Goal: Information Seeking & Learning: Learn about a topic

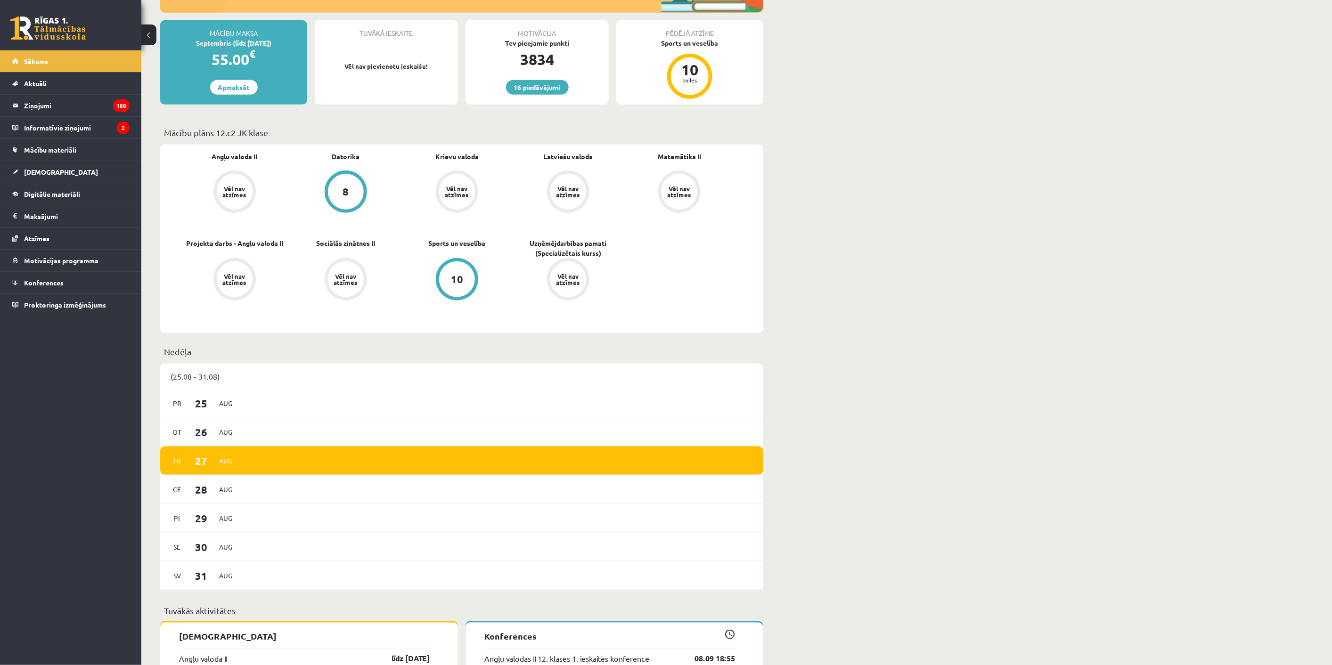
scroll to position [576, 0]
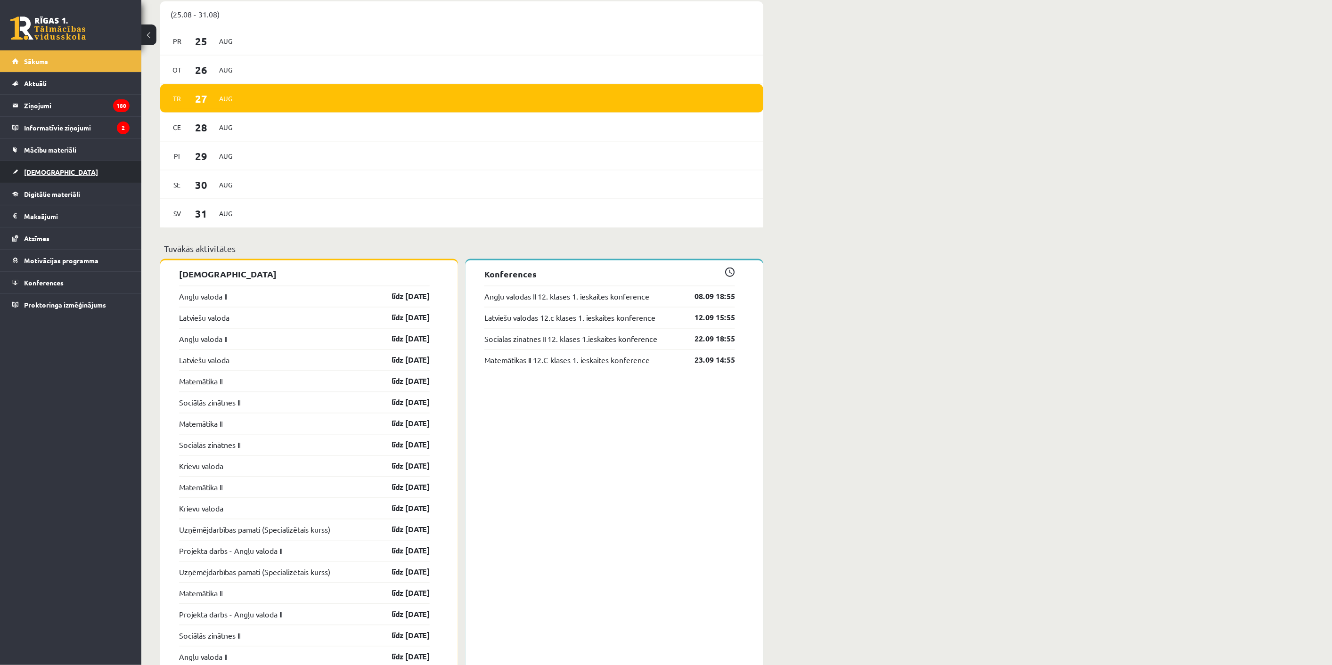
click at [42, 171] on span "[DEMOGRAPHIC_DATA]" at bounding box center [61, 172] width 74 height 8
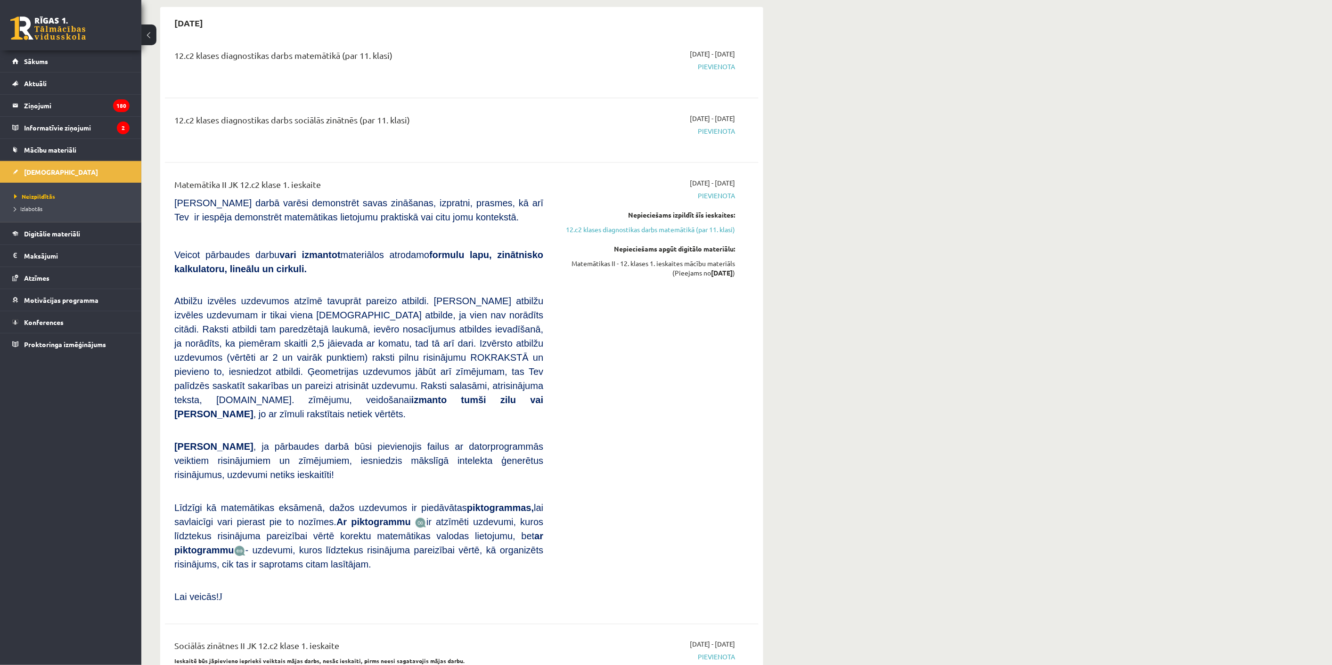
scroll to position [576, 0]
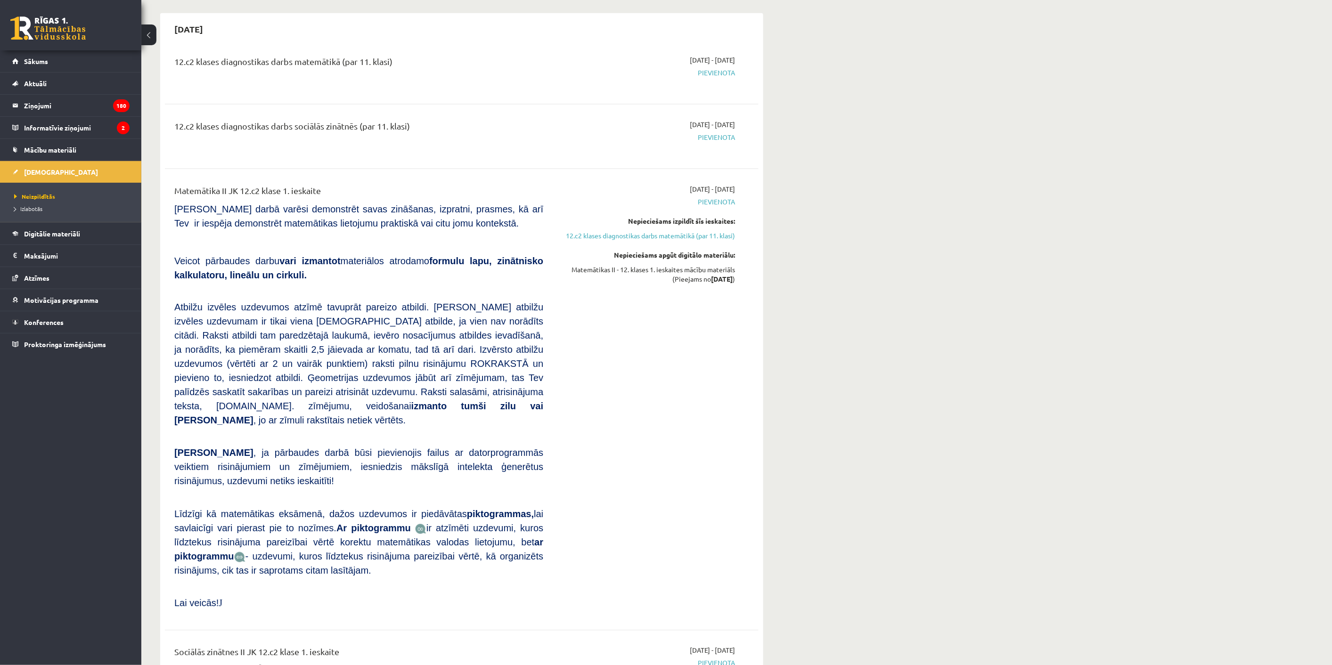
drag, startPoint x: 344, startPoint y: 202, endPoint x: 340, endPoint y: 172, distance: 29.6
click at [340, 172] on div "12.c2 klases diagnostikas darbs matemātikā (par 11. klasi) [DATE] - [DATE] [GEO…" at bounding box center [462, 418] width 594 height 745
click at [360, 249] on div "Matemātika II JK 12.c2 klase 1. ieskaite [PERSON_NAME] darbā varēsi demonstrēt …" at bounding box center [358, 399] width 383 height 431
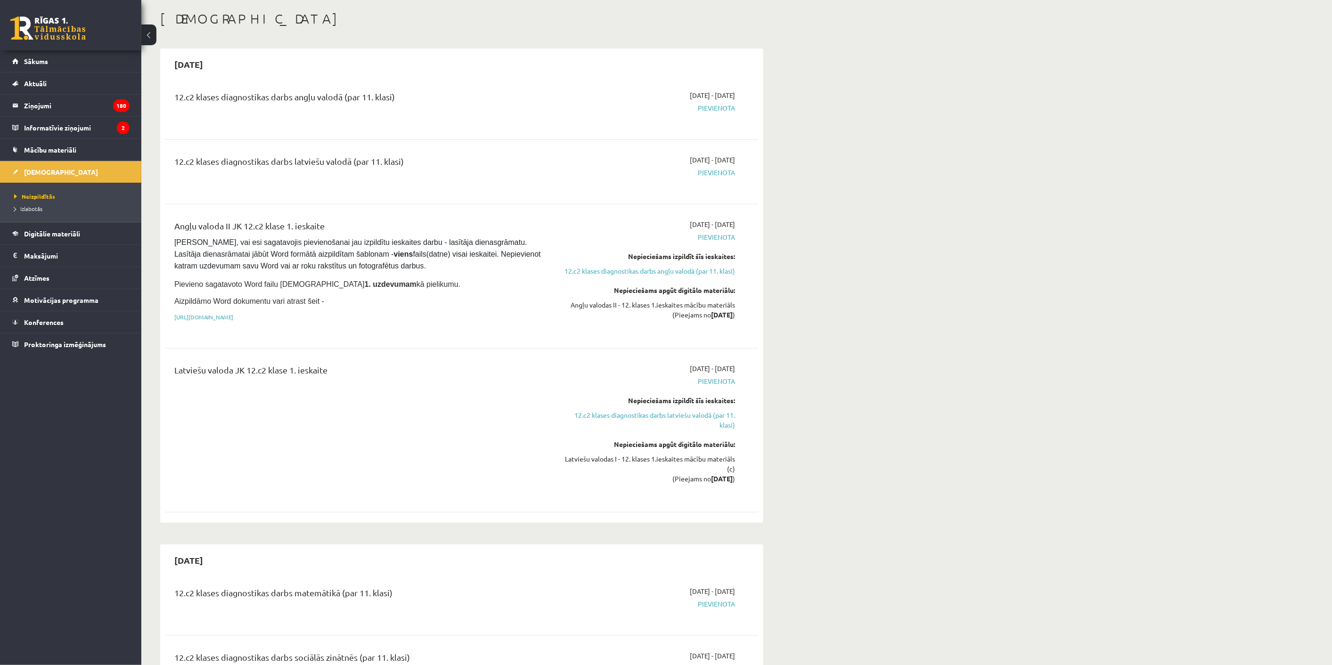
scroll to position [0, 0]
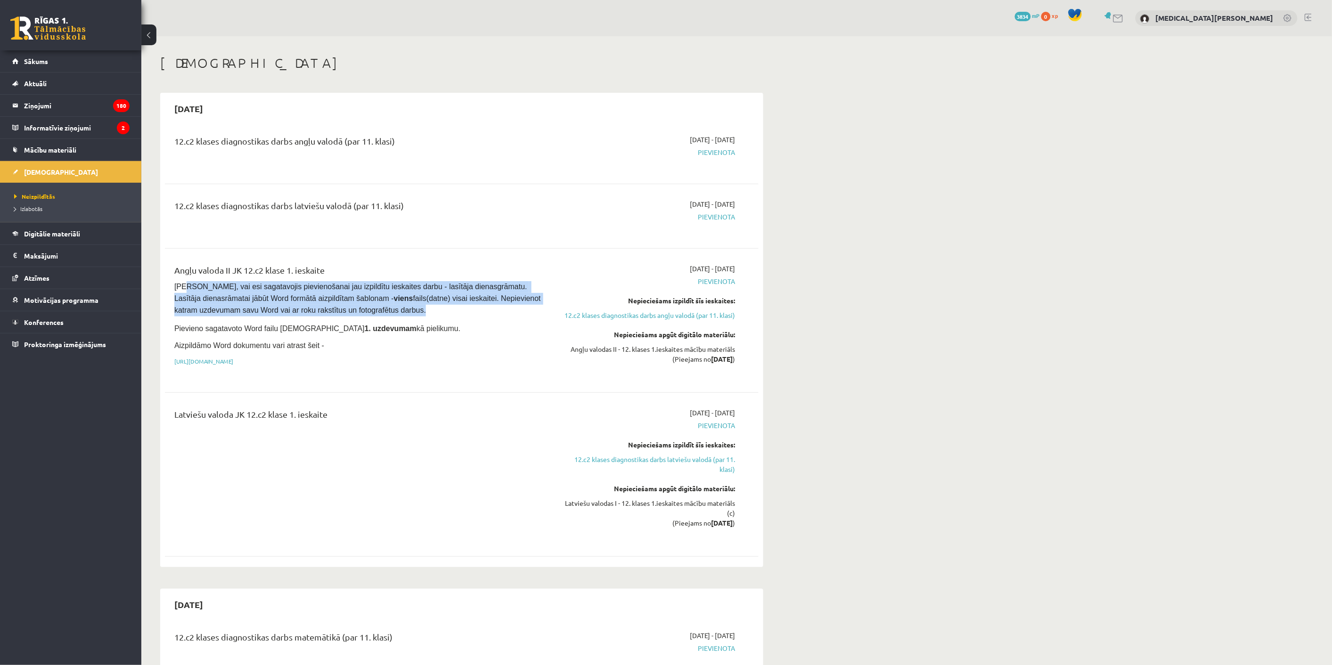
drag, startPoint x: 184, startPoint y: 281, endPoint x: 419, endPoint y: 305, distance: 236.3
click at [419, 305] on pre "[PERSON_NAME], vai esi sagatavojis pievienošanai jau izpildītu ieskaites darbu …" at bounding box center [358, 298] width 369 height 35
click at [267, 313] on span "[PERSON_NAME], vai esi sagatavojis pievienošanai jau izpildītu ieskaites darbu …" at bounding box center [358, 299] width 368 height 32
drag, startPoint x: 198, startPoint y: 283, endPoint x: 385, endPoint y: 310, distance: 189.4
click at [385, 310] on div "Angļu valoda II JK 12.c2 klase 1. ieskaite [PERSON_NAME], vai esi sagatavojis p…" at bounding box center [358, 321] width 383 height 114
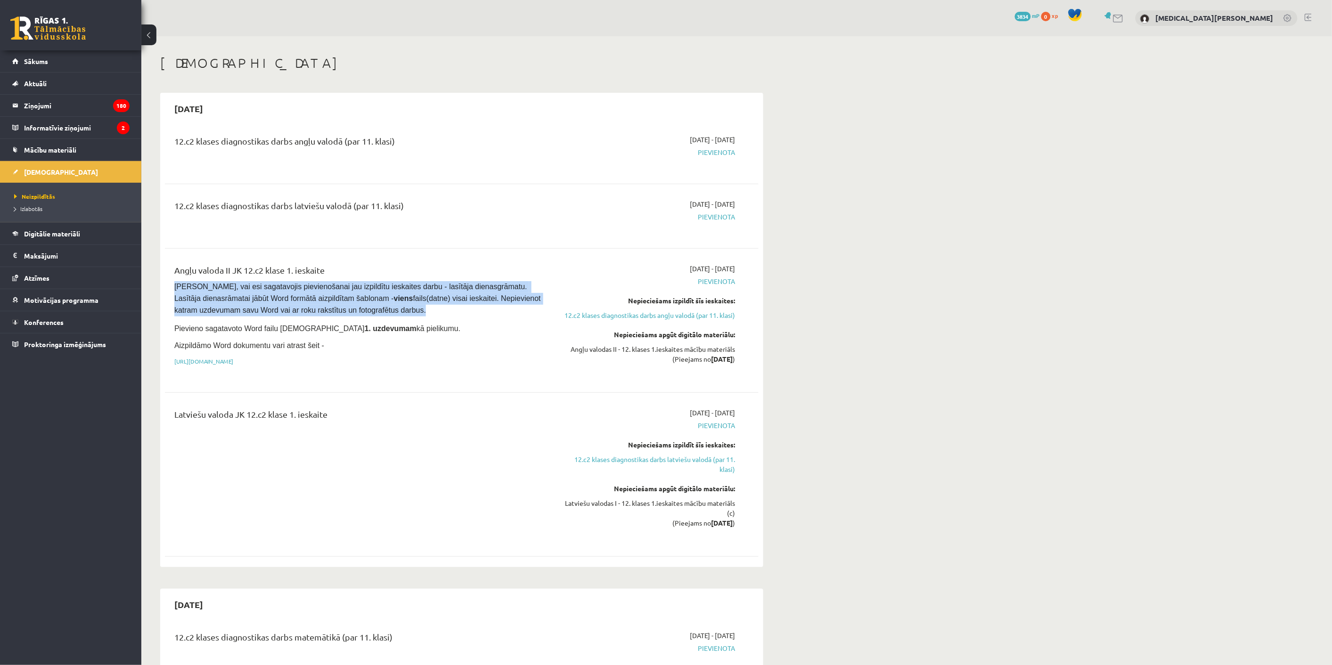
click at [402, 302] on span "[PERSON_NAME], vai esi sagatavojis pievienošanai jau izpildītu ieskaites darbu …" at bounding box center [358, 299] width 368 height 32
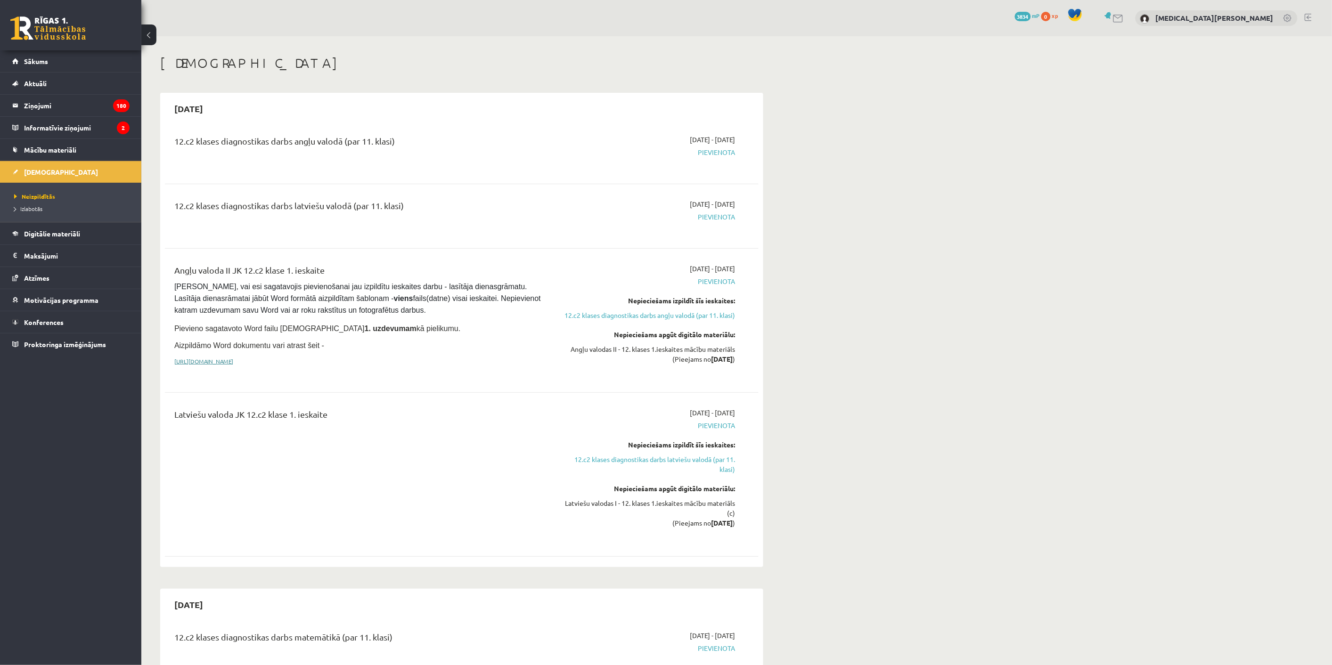
click at [233, 358] on link "[URL][DOMAIN_NAME]" at bounding box center [203, 362] width 59 height 8
